Goal: Navigation & Orientation: Understand site structure

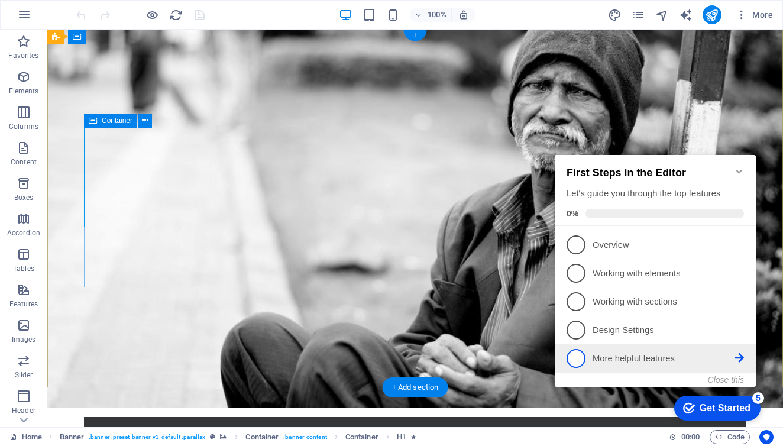
click at [635, 366] on link "5 More helpful features - incomplete" at bounding box center [655, 358] width 177 height 19
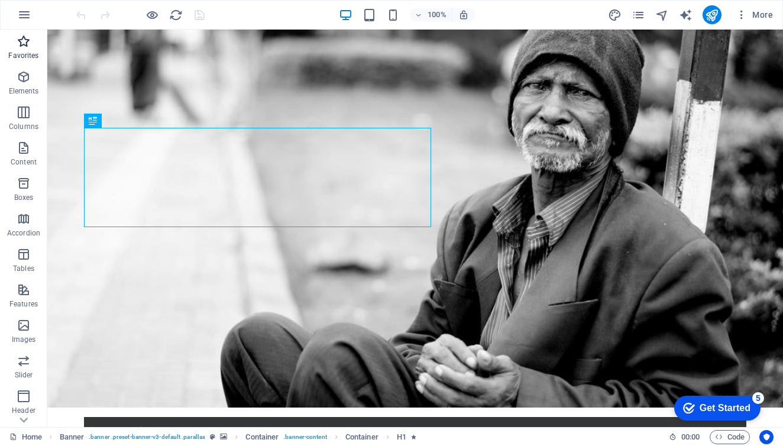
click at [29, 54] on p "Favorites" at bounding box center [23, 55] width 30 height 9
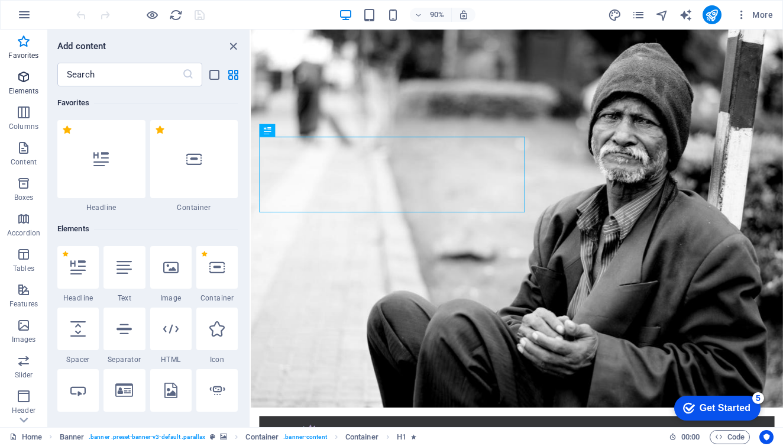
click at [27, 81] on icon "button" at bounding box center [24, 77] width 14 height 14
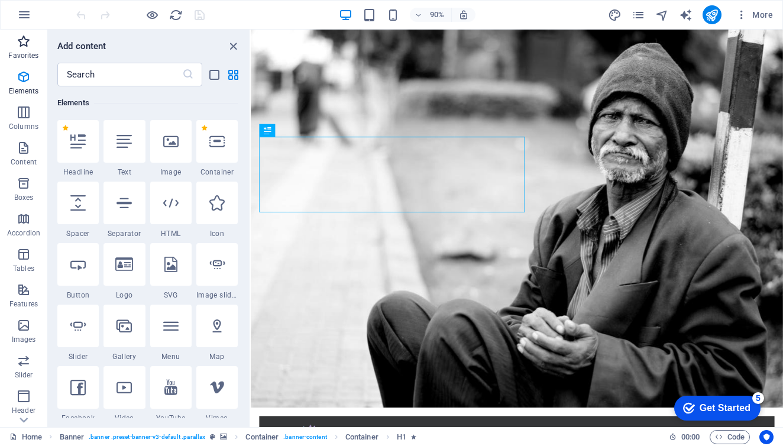
click at [21, 49] on span "Favorites" at bounding box center [23, 48] width 47 height 28
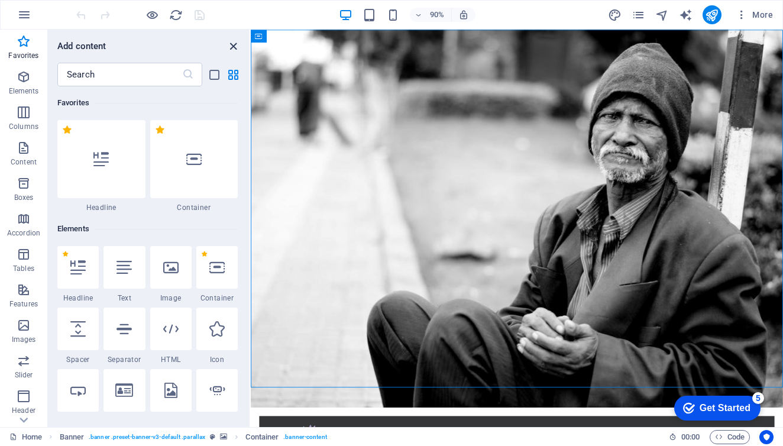
click at [232, 41] on icon "close panel" at bounding box center [234, 47] width 14 height 14
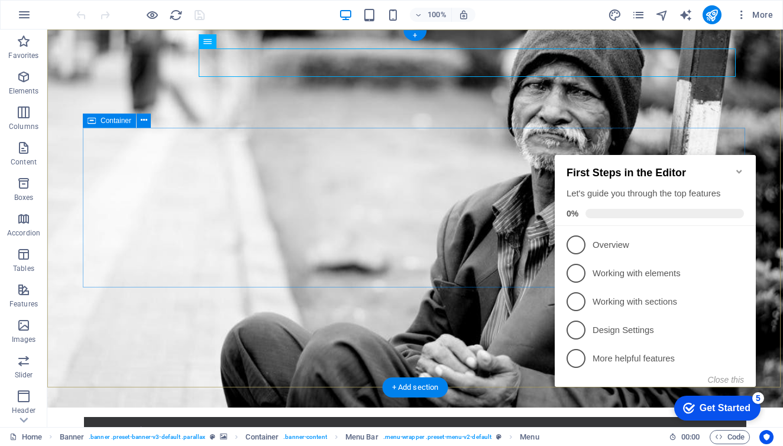
click at [737, 167] on icon "Minimize checklist" at bounding box center [739, 171] width 9 height 9
